Goal: Information Seeking & Learning: Learn about a topic

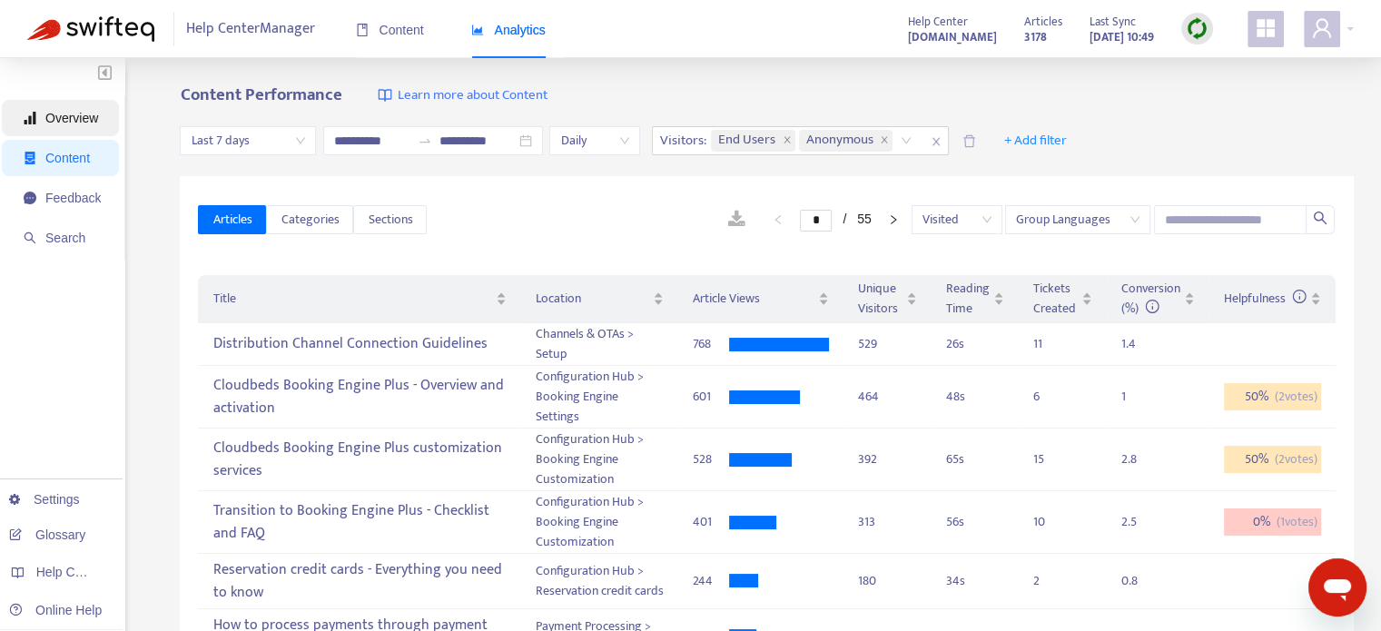
click at [62, 115] on span "Overview" at bounding box center [71, 118] width 53 height 15
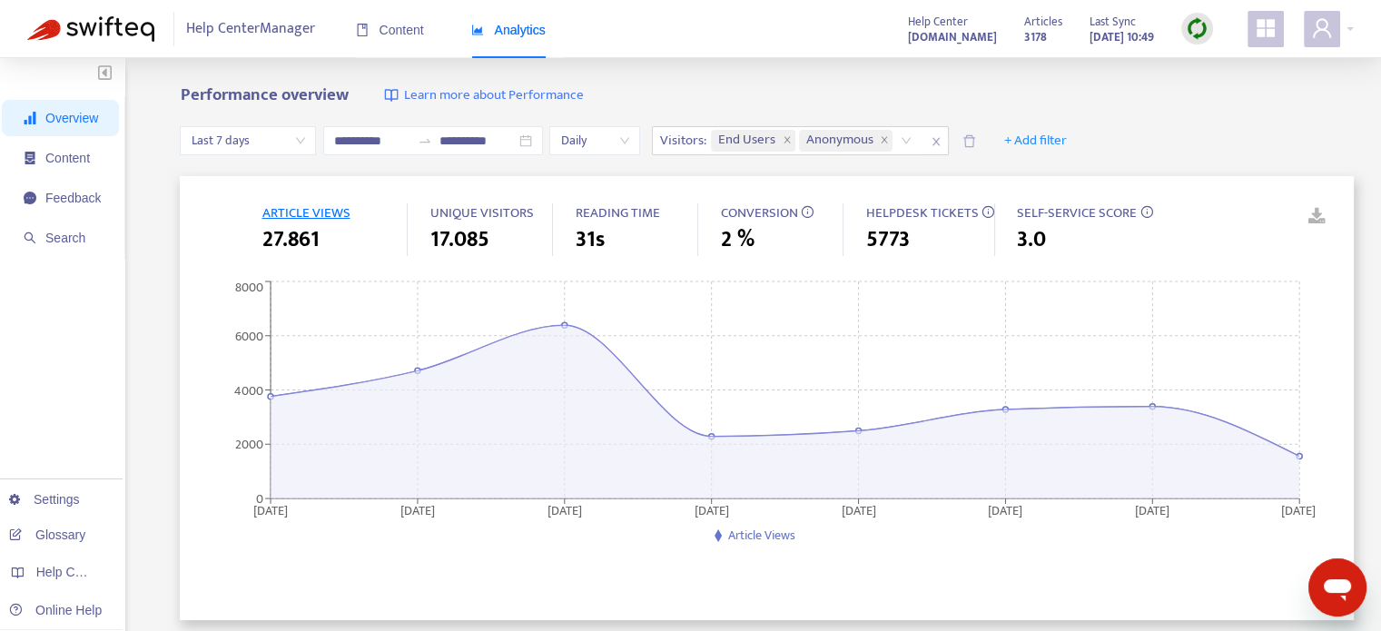
click at [760, 204] on span "CONVERSION" at bounding box center [758, 213] width 77 height 23
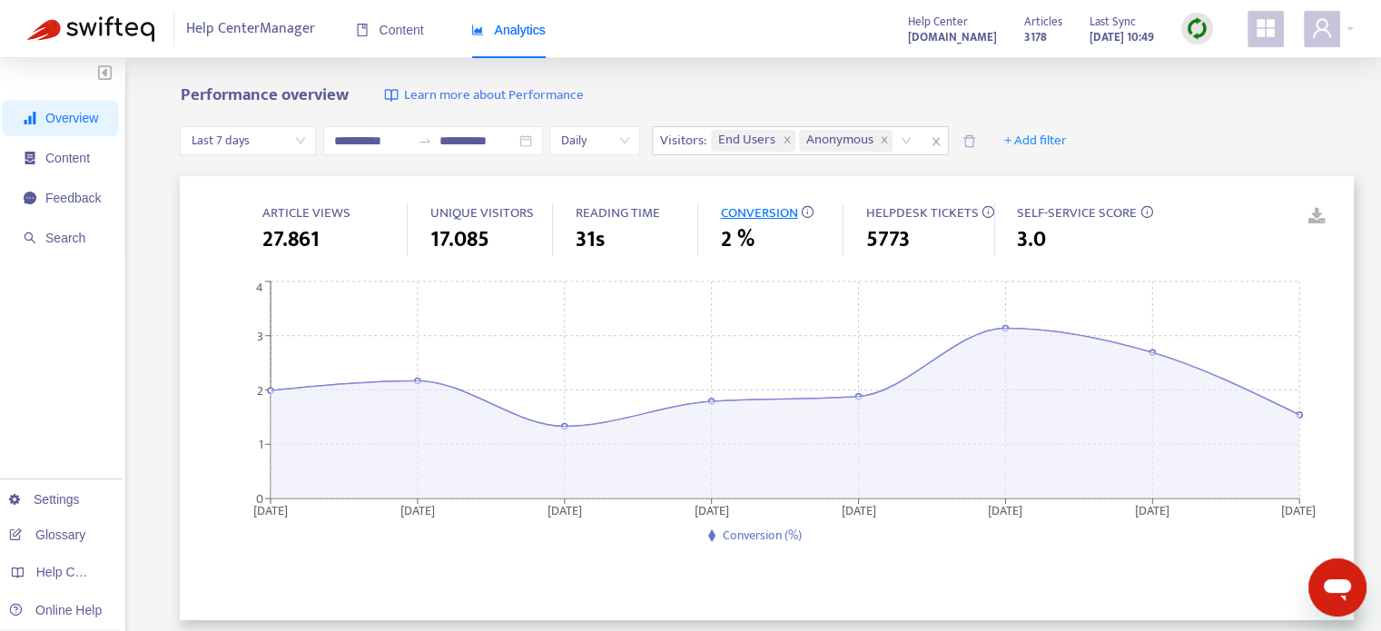
click at [247, 135] on span "Last 7 days" at bounding box center [248, 140] width 114 height 27
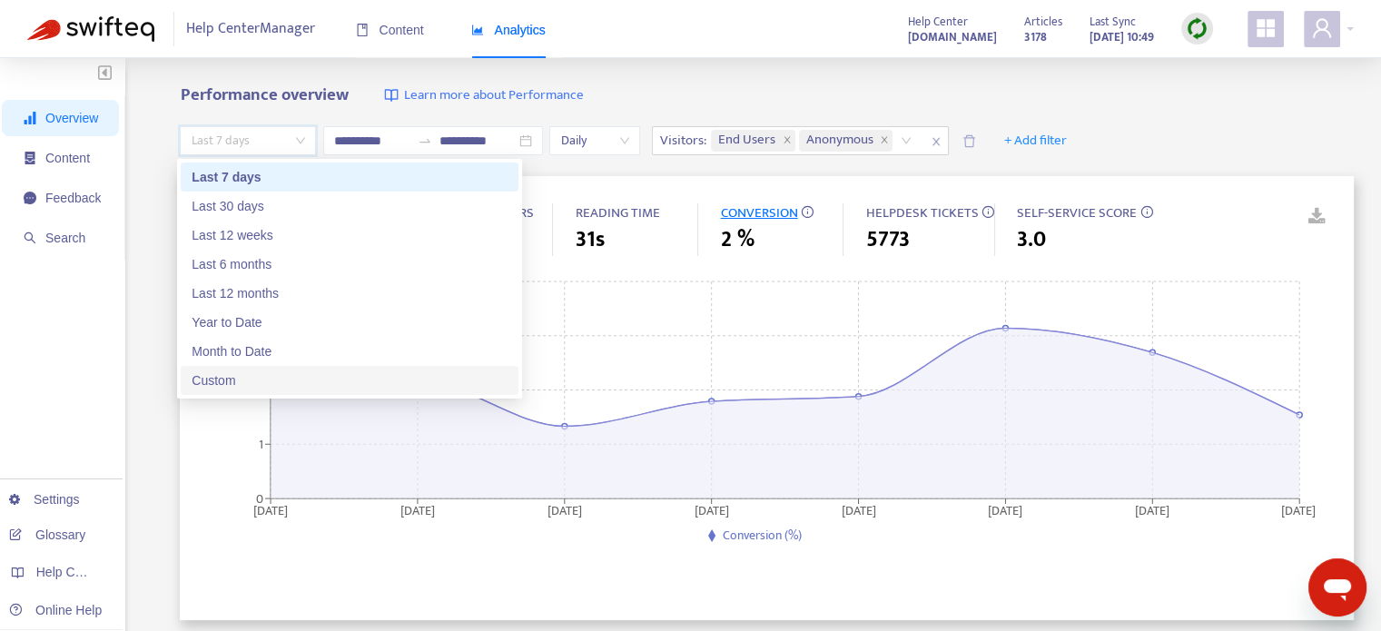
click at [289, 370] on div "Custom" at bounding box center [350, 380] width 316 height 20
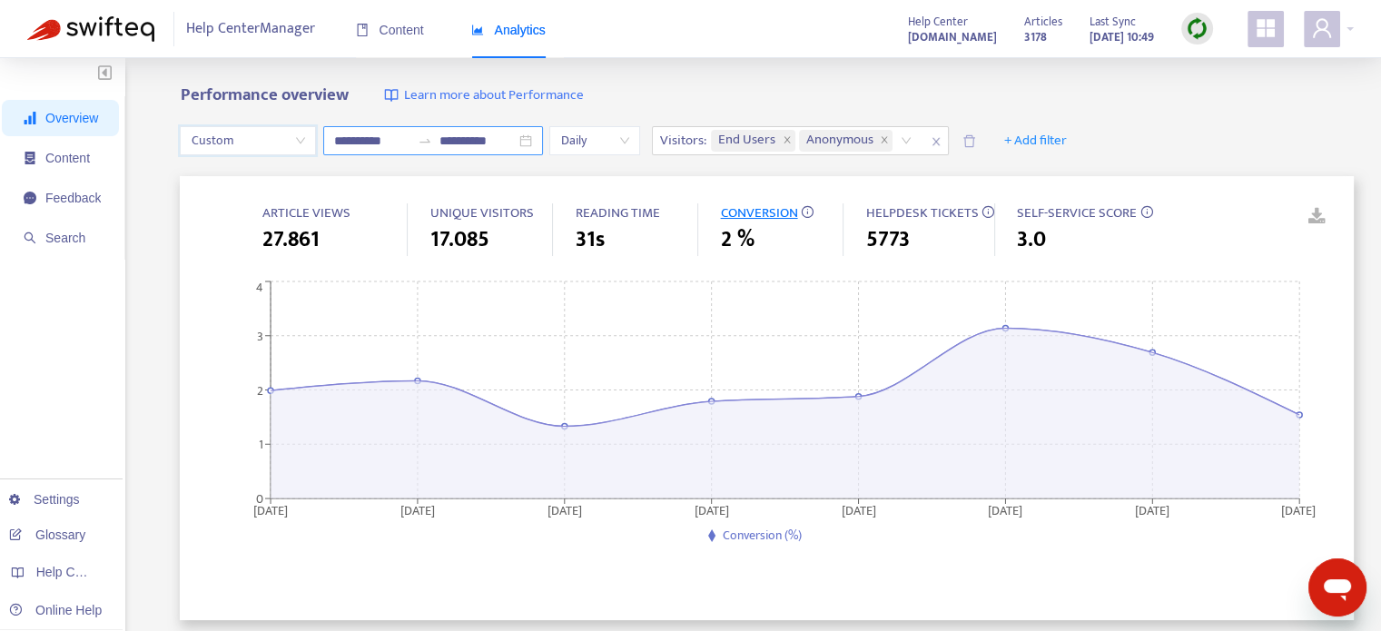
click at [378, 134] on input "**********" at bounding box center [372, 141] width 76 height 20
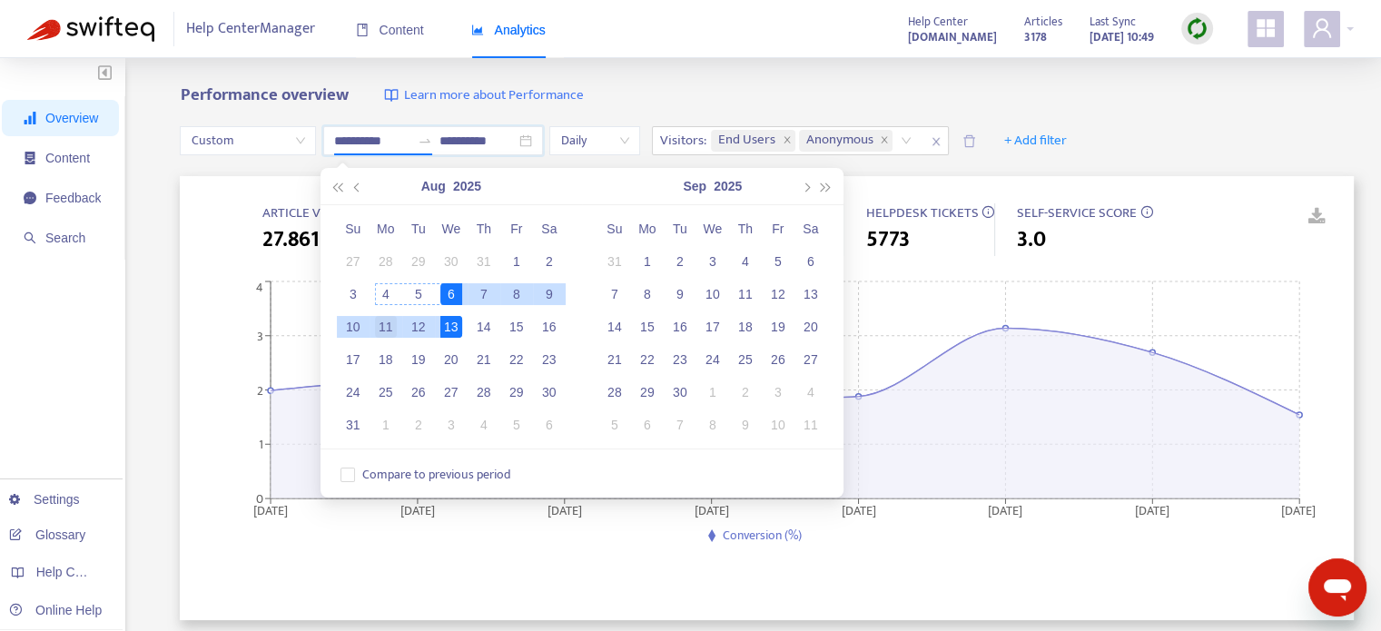
type input "**********"
click at [378, 320] on div "11" at bounding box center [386, 327] width 22 height 22
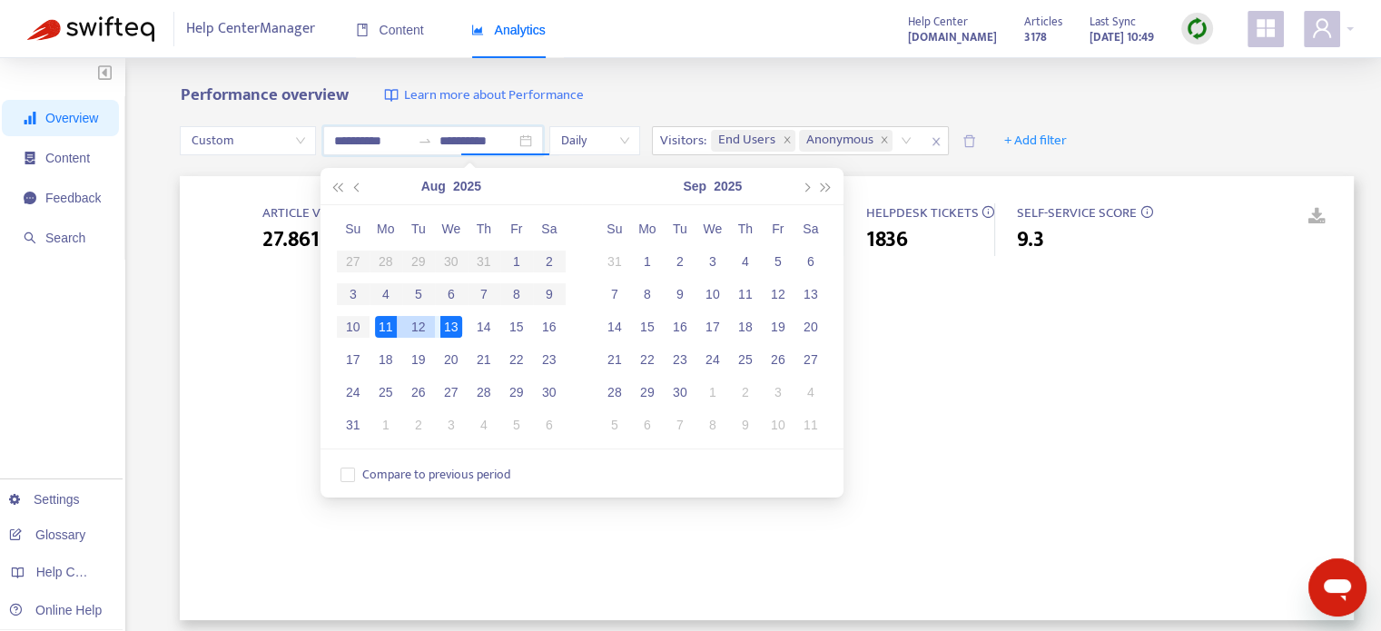
type input "**********"
click at [390, 333] on div "11" at bounding box center [386, 327] width 22 height 22
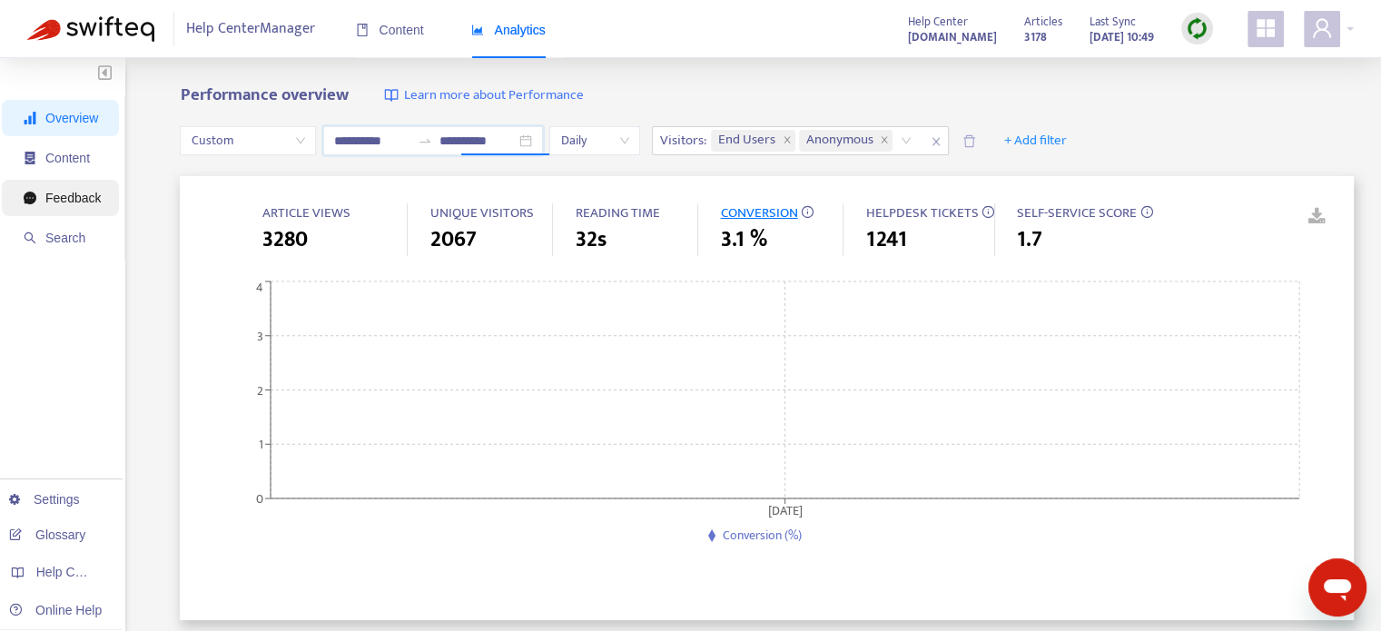
click at [73, 194] on span "Feedback" at bounding box center [72, 198] width 55 height 15
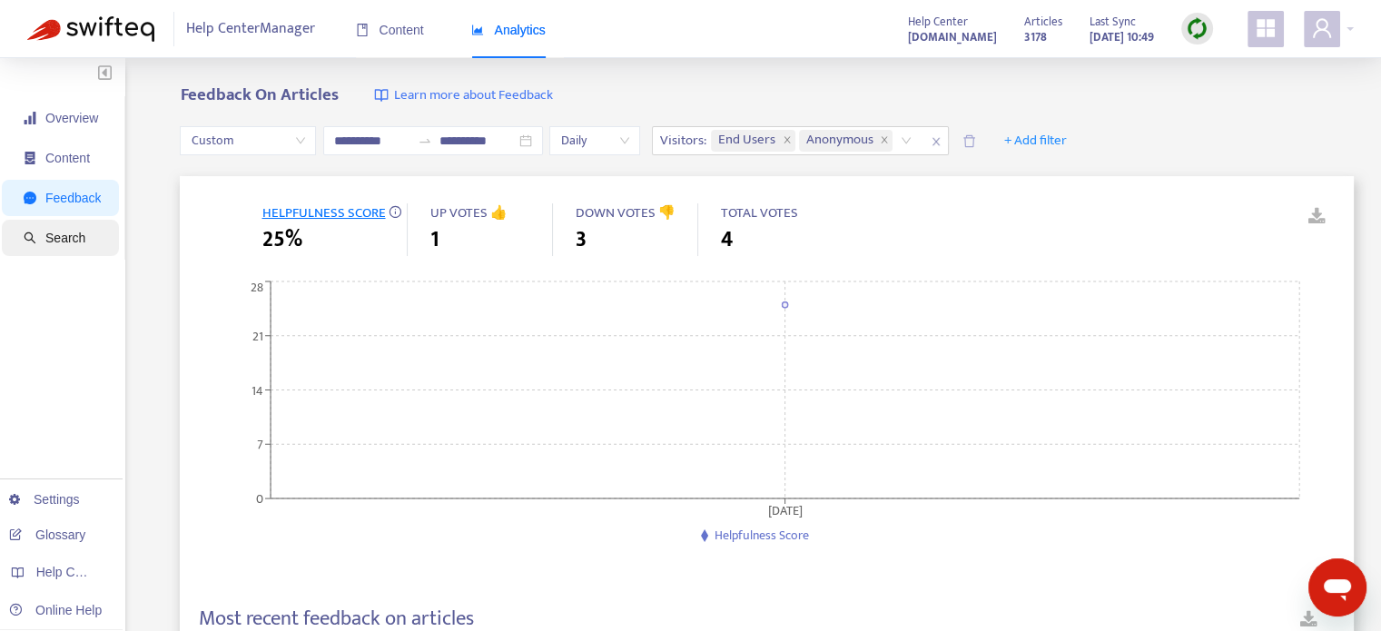
click at [21, 221] on li "Search" at bounding box center [60, 238] width 117 height 36
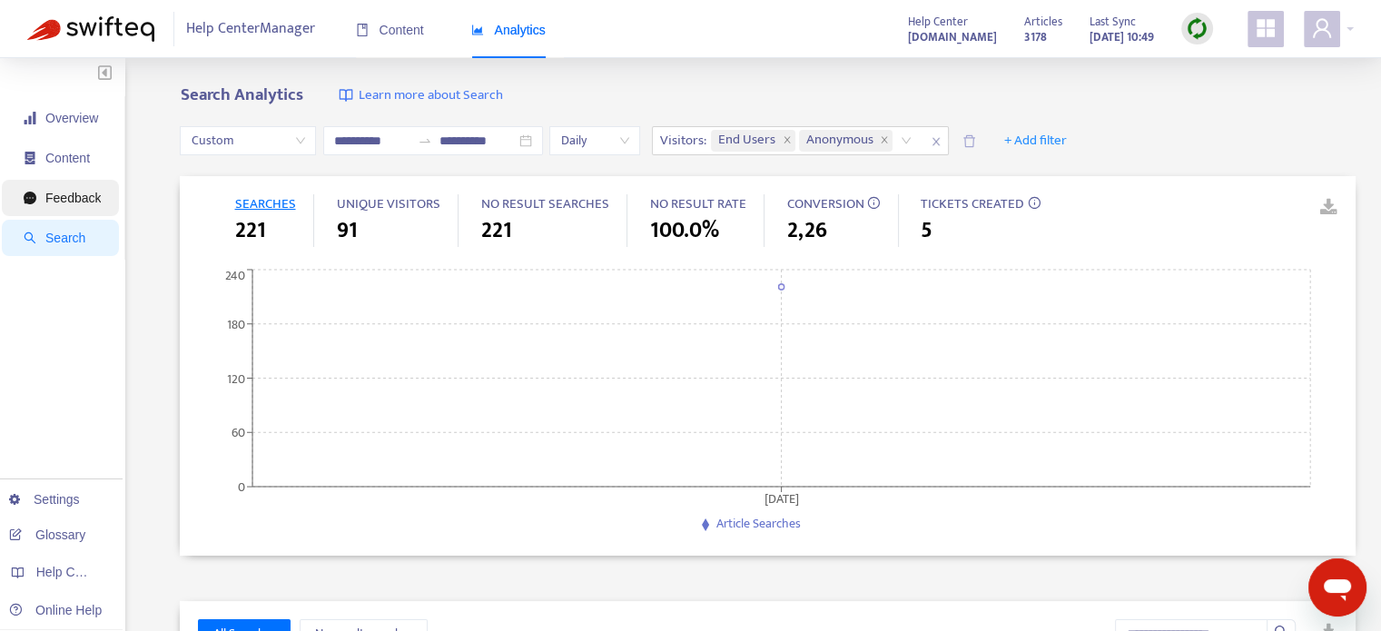
click at [73, 205] on span "Feedback" at bounding box center [72, 198] width 55 height 15
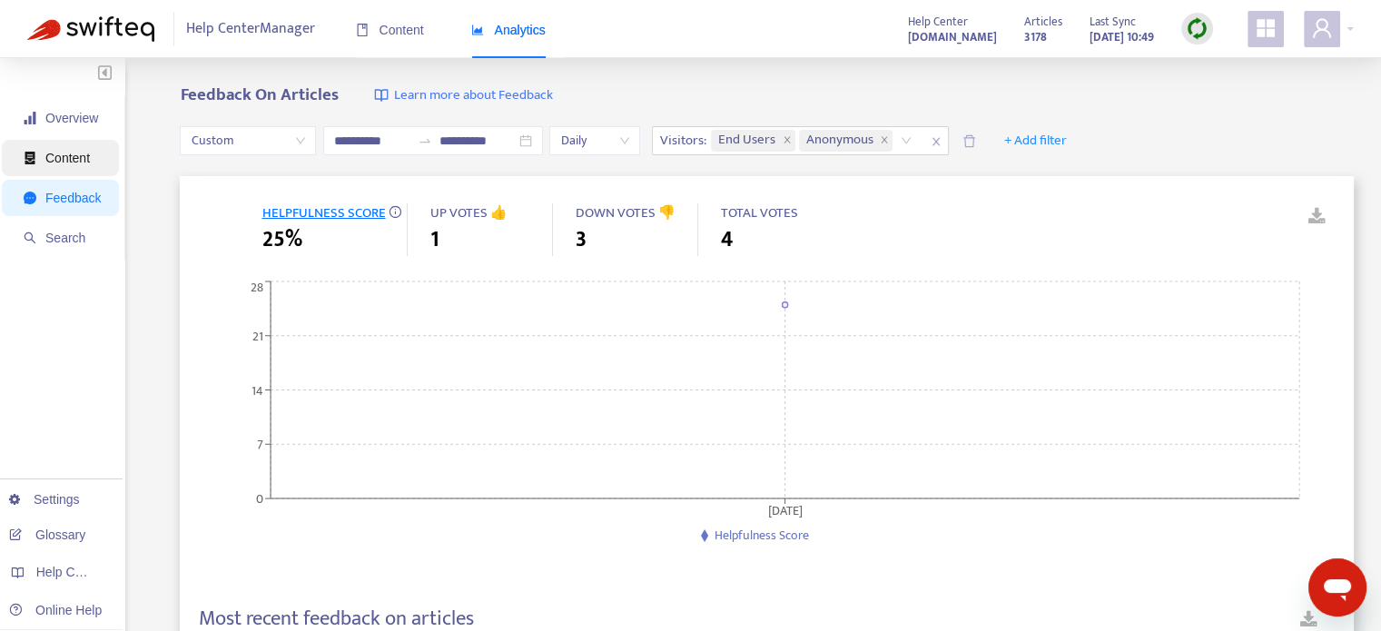
click at [85, 152] on span "Content" at bounding box center [67, 158] width 44 height 15
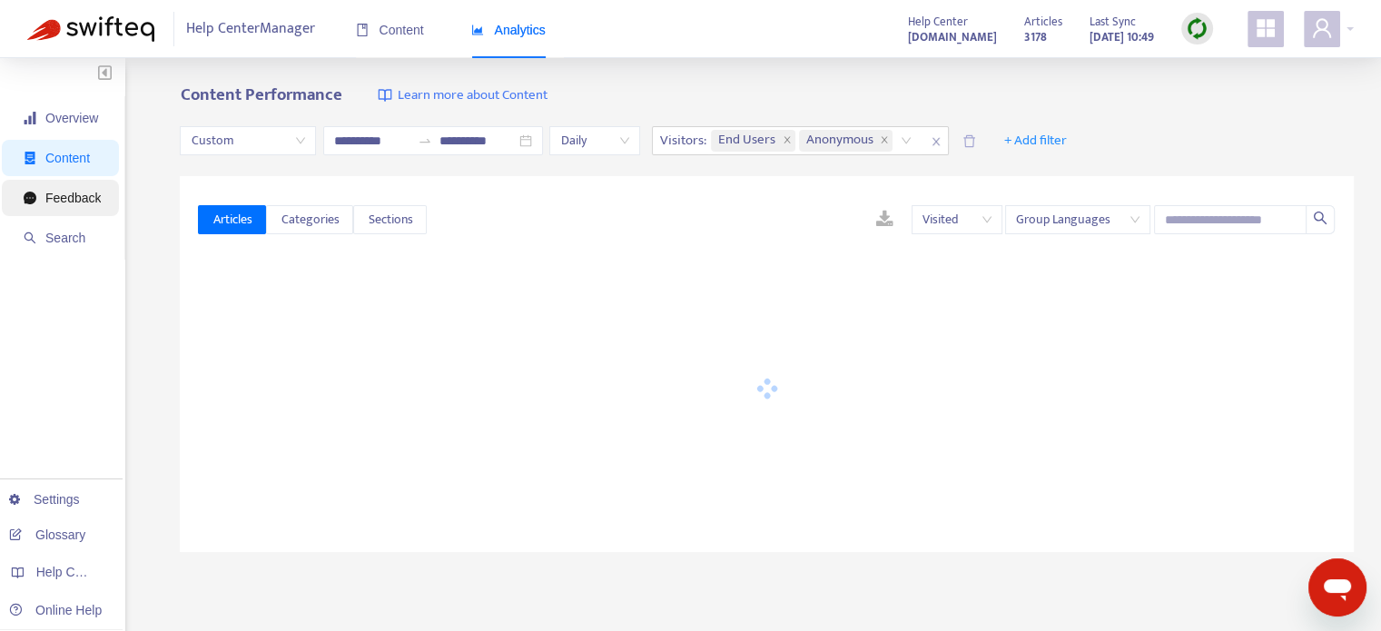
click at [91, 194] on span "Feedback" at bounding box center [72, 198] width 55 height 15
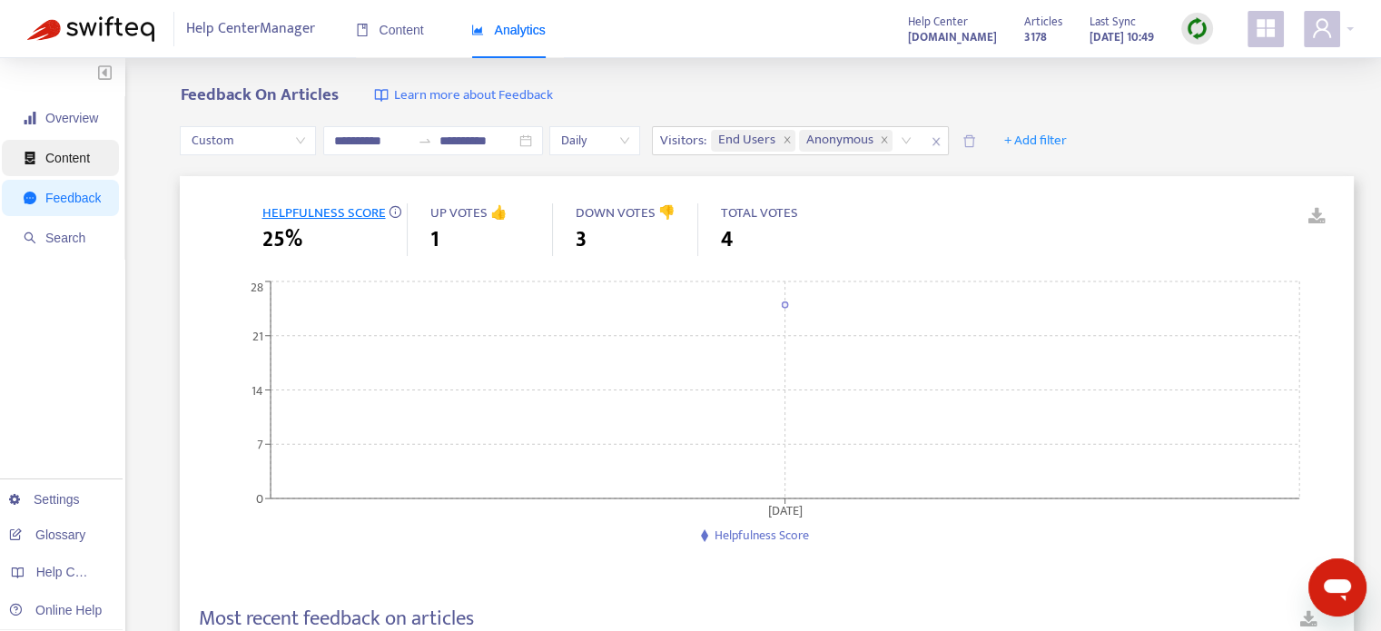
click at [34, 151] on span "Content" at bounding box center [62, 158] width 77 height 36
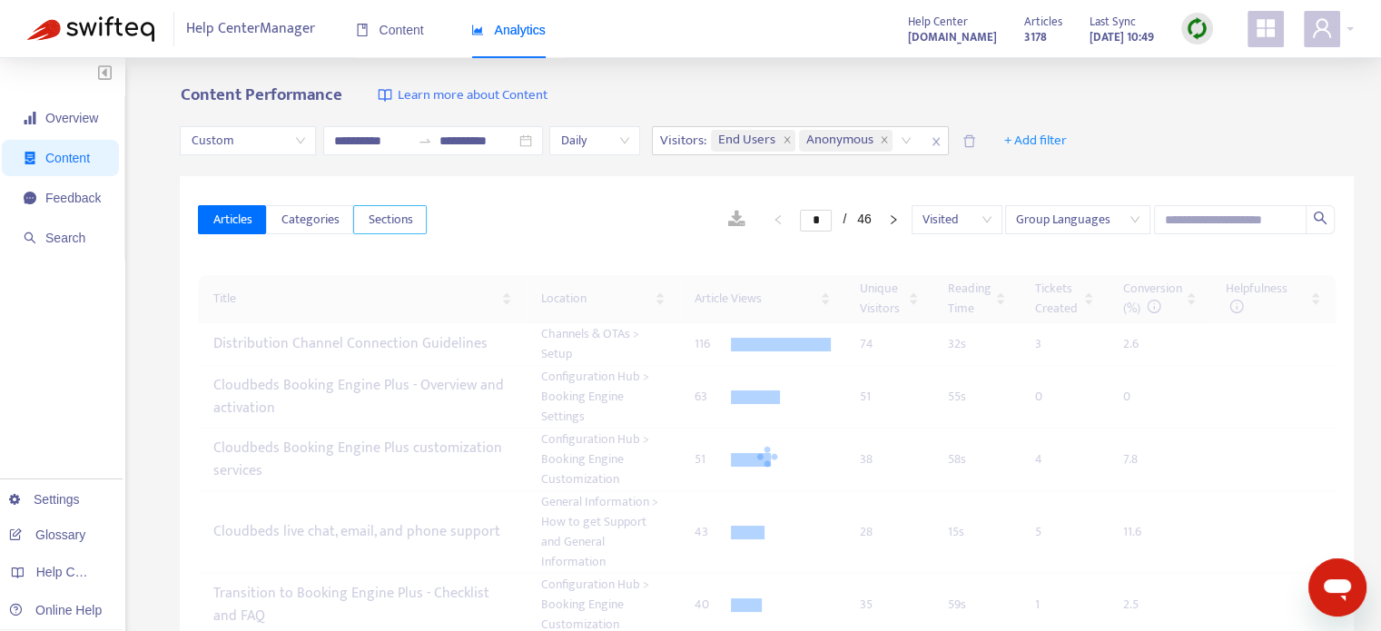
drag, startPoint x: 407, startPoint y: 216, endPoint x: 506, endPoint y: 226, distance: 100.3
click at [410, 216] on button "Sections" at bounding box center [390, 219] width 74 height 29
